Goal: Information Seeking & Learning: Learn about a topic

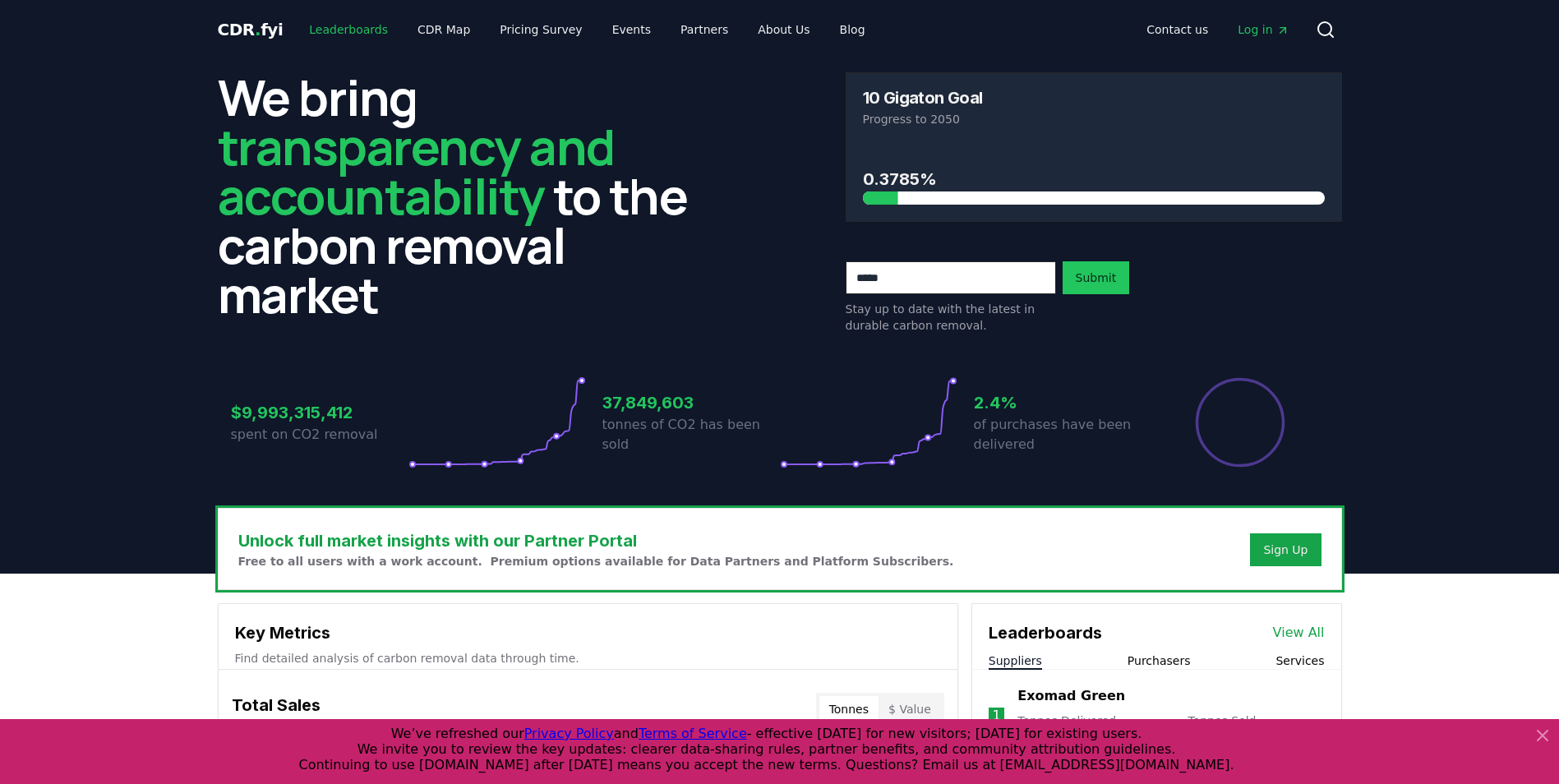
click at [375, 29] on link "Leaderboards" at bounding box center [348, 29] width 105 height 29
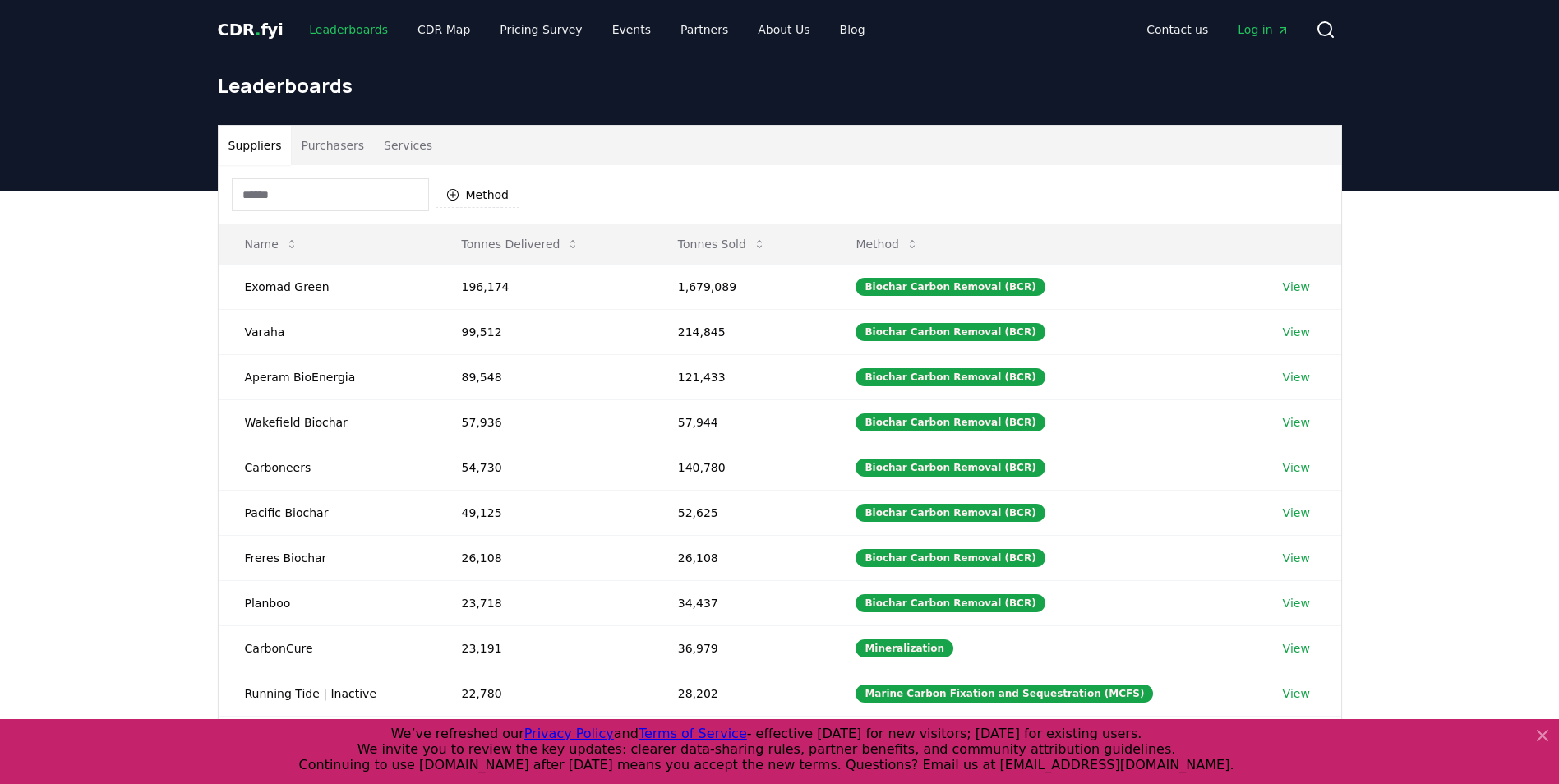
scroll to position [59, 0]
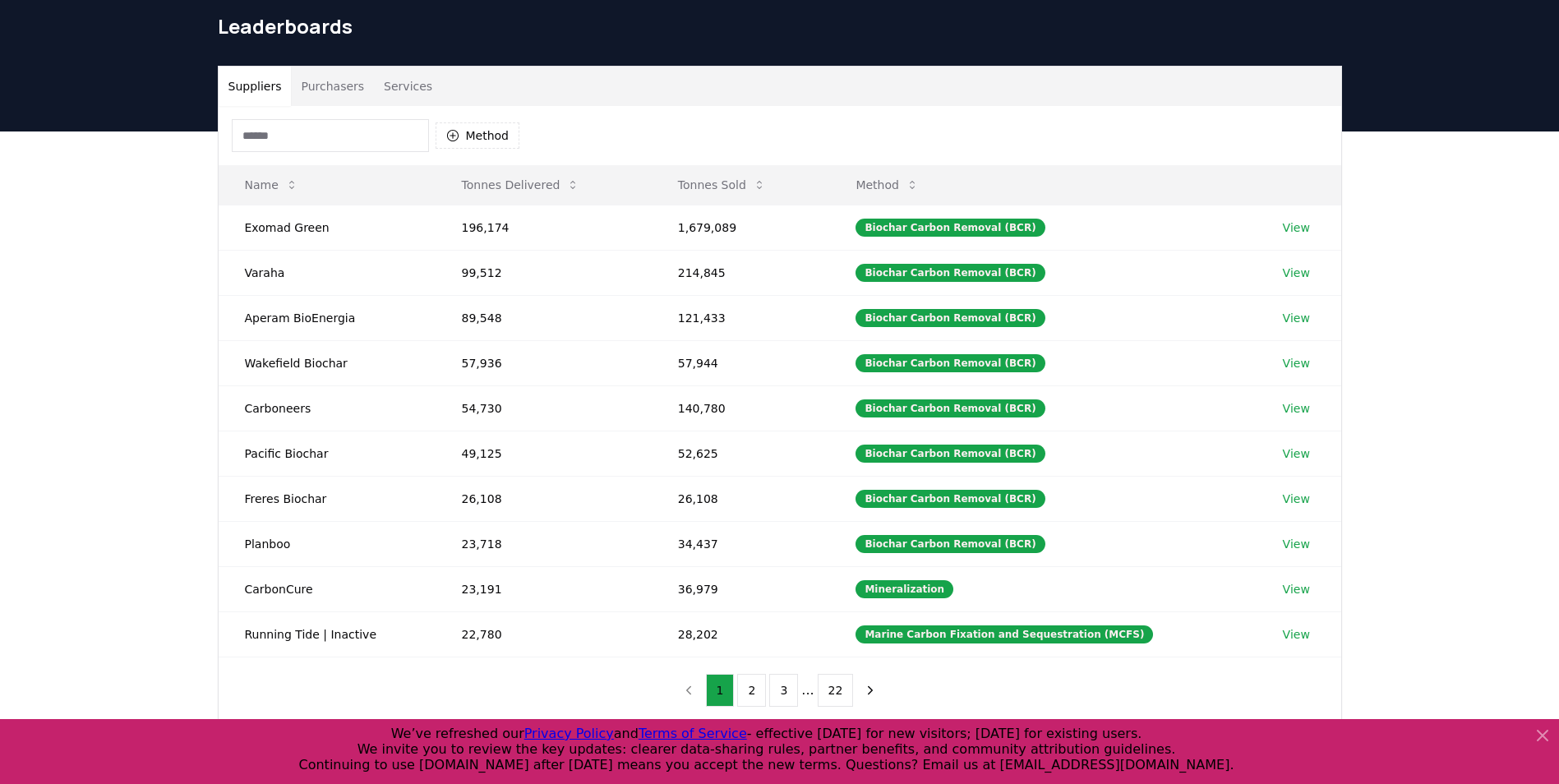
click at [337, 83] on button "Purchasers" at bounding box center [332, 86] width 83 height 39
click at [279, 81] on button "Suppliers" at bounding box center [255, 86] width 73 height 39
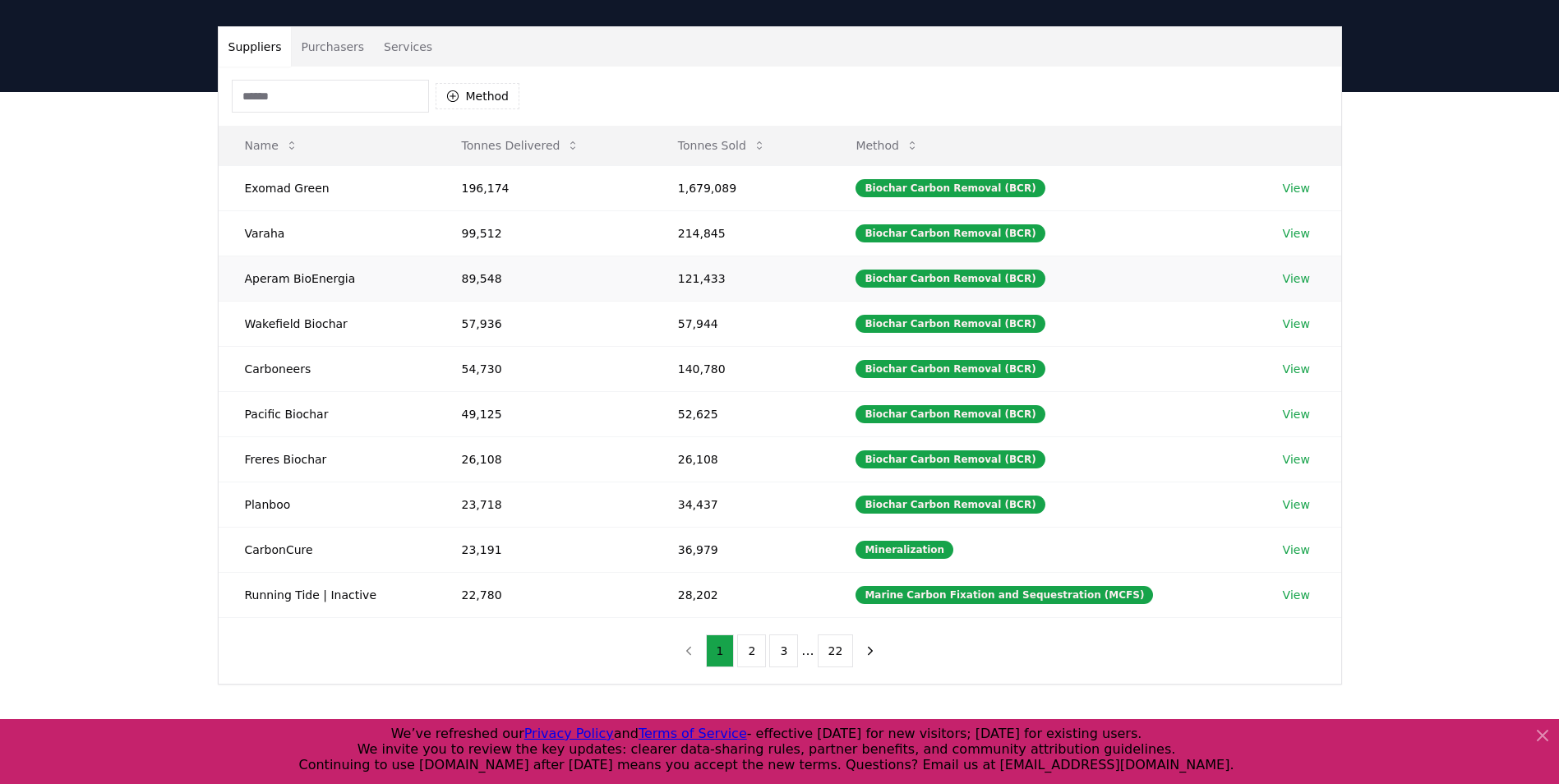
scroll to position [100, 0]
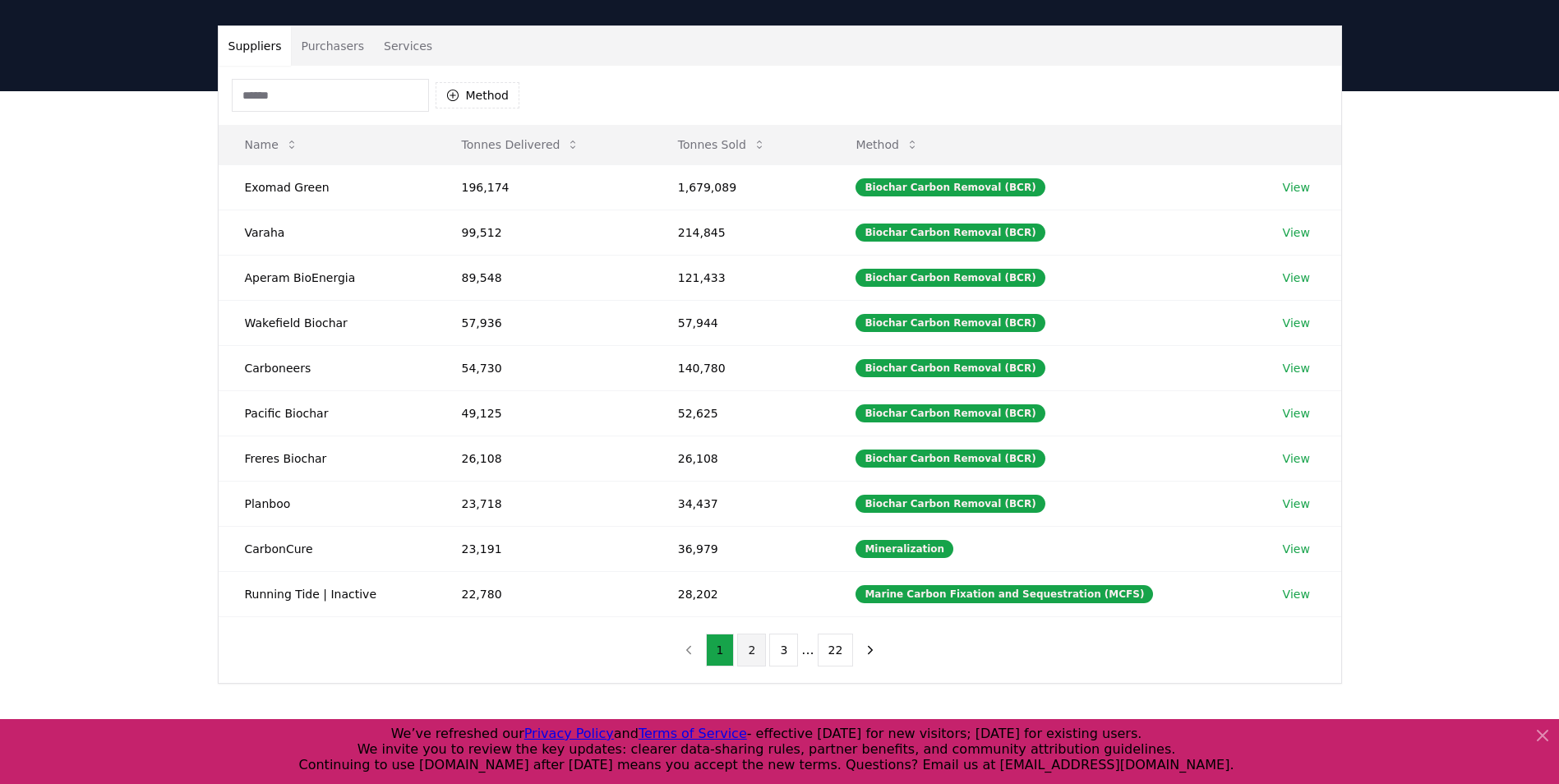
click at [750, 658] on button "2" at bounding box center [751, 650] width 28 height 33
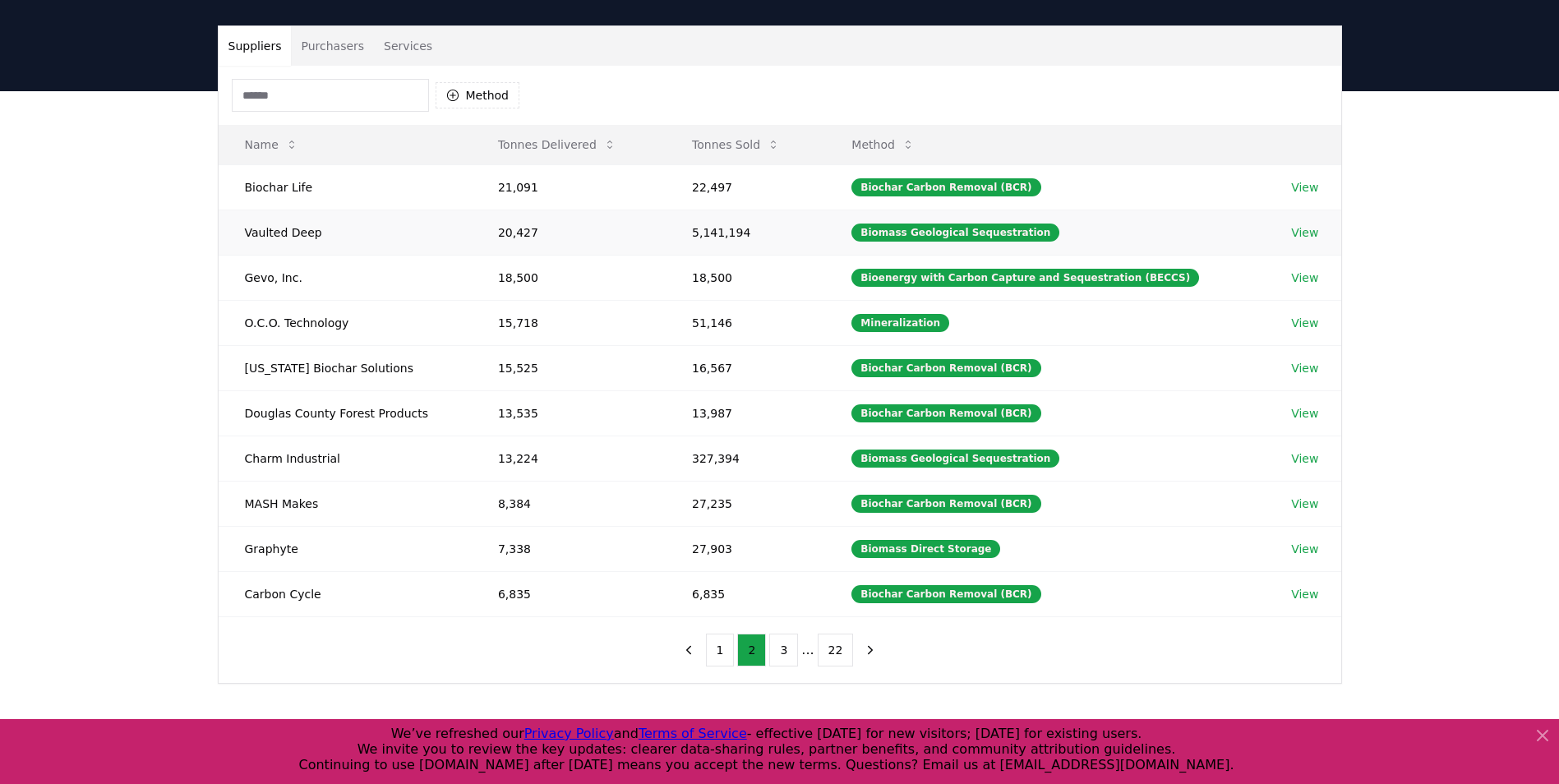
click at [271, 235] on td "Vaulted Deep" at bounding box center [345, 231] width 253 height 45
click at [1305, 232] on link "View" at bounding box center [1305, 232] width 27 height 16
